Goal: Information Seeking & Learning: Learn about a topic

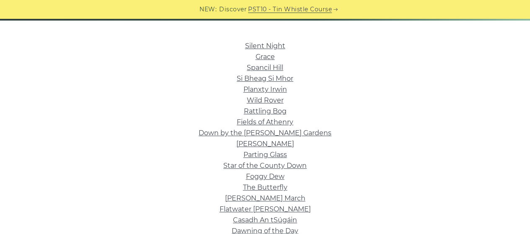
scroll to position [198, 0]
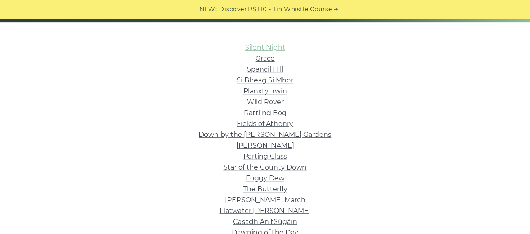
click at [255, 49] on link "Silent Night" at bounding box center [265, 48] width 40 height 8
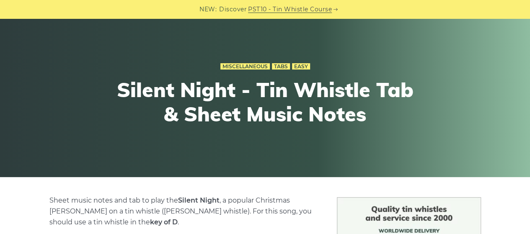
scroll to position [47, 0]
